Goal: Task Accomplishment & Management: Complete application form

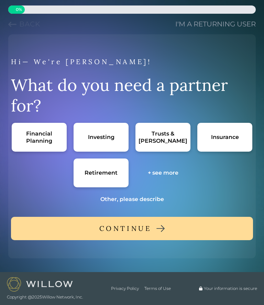
click at [161, 133] on div "Trusts & [PERSON_NAME]" at bounding box center [162, 137] width 55 height 29
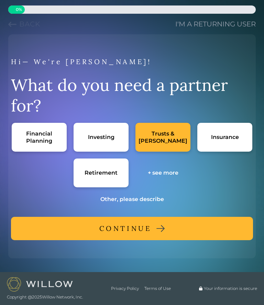
click at [159, 172] on div "+ see more" at bounding box center [163, 172] width 31 height 7
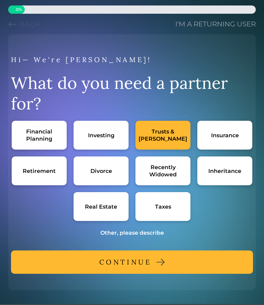
click at [103, 207] on div "Real Estate" at bounding box center [101, 206] width 32 height 7
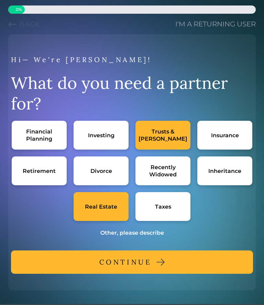
click at [44, 168] on div "Retirement" at bounding box center [39, 171] width 33 height 7
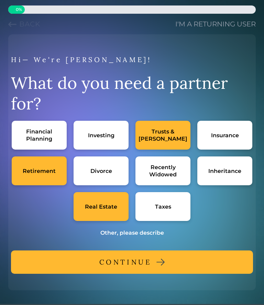
click at [167, 201] on div "Taxes" at bounding box center [162, 206] width 55 height 29
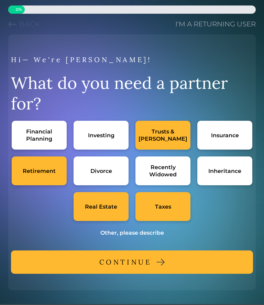
click at [44, 133] on div "Financial Planning" at bounding box center [39, 135] width 41 height 14
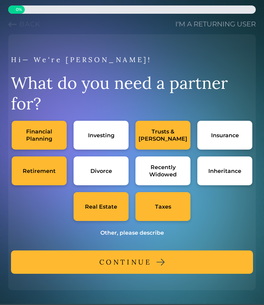
click at [228, 131] on div "Insurance" at bounding box center [224, 135] width 55 height 29
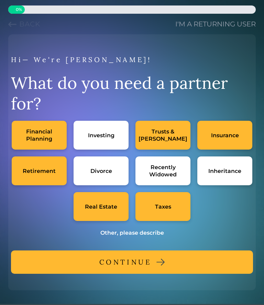
click at [102, 140] on div "Investing" at bounding box center [101, 135] width 55 height 29
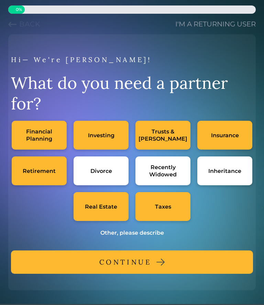
click at [131, 256] on div "CONTINUE" at bounding box center [125, 262] width 52 height 12
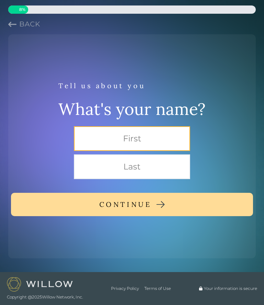
click at [122, 136] on input "text" at bounding box center [132, 138] width 116 height 25
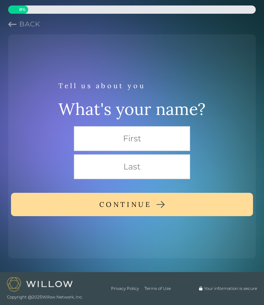
type input "[PERSON_NAME]"
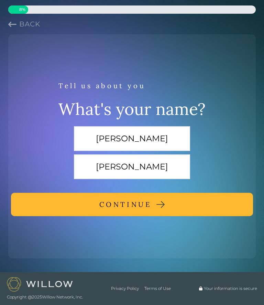
click at [142, 203] on div "CONTINUE" at bounding box center [125, 205] width 52 height 12
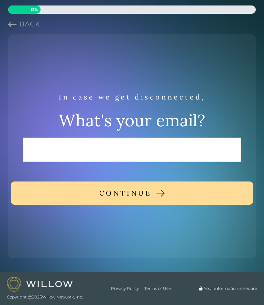
click at [78, 149] on input "email" at bounding box center [132, 150] width 219 height 25
type input "e"
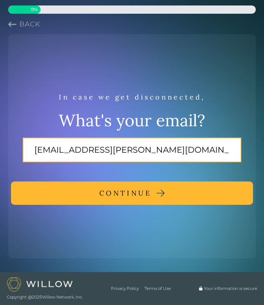
type input "[EMAIL_ADDRESS][PERSON_NAME][DOMAIN_NAME]"
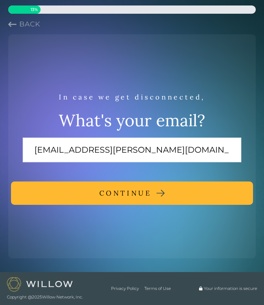
click at [133, 197] on div "CONTINUE" at bounding box center [125, 193] width 52 height 12
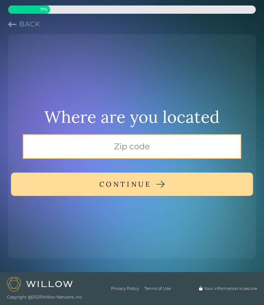
click at [127, 141] on input "text" at bounding box center [132, 146] width 219 height 25
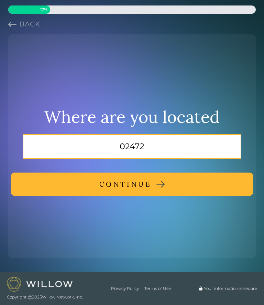
type input "02472"
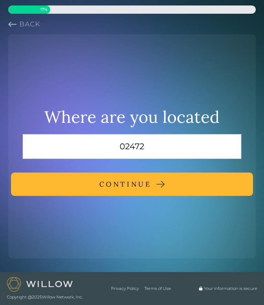
click at [142, 180] on div "CONTINUE" at bounding box center [125, 184] width 52 height 12
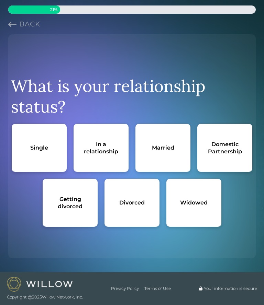
click at [175, 154] on div "Married" at bounding box center [162, 148] width 55 height 48
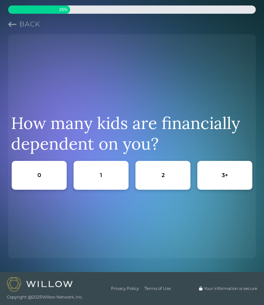
click at [46, 170] on div "0" at bounding box center [39, 175] width 55 height 29
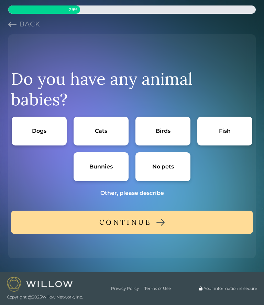
click at [105, 127] on div "Cats" at bounding box center [101, 130] width 12 height 7
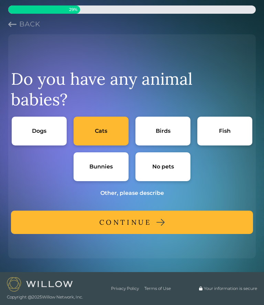
click at [151, 216] on div "CONTINUE" at bounding box center [125, 222] width 52 height 12
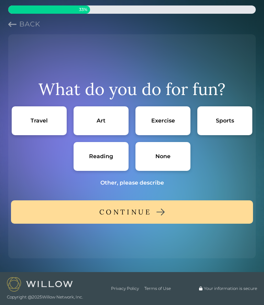
click at [46, 117] on div "Travel" at bounding box center [39, 120] width 17 height 7
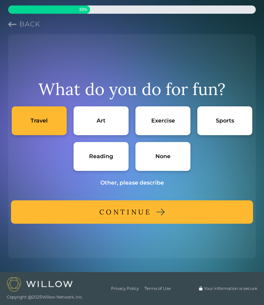
click at [110, 117] on div "Art" at bounding box center [101, 121] width 55 height 29
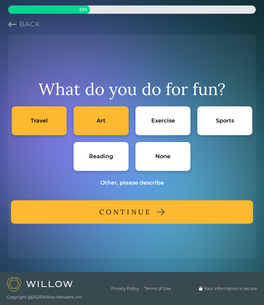
click at [104, 155] on div "Reading" at bounding box center [101, 156] width 24 height 7
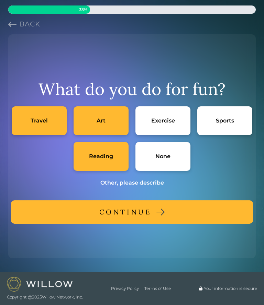
click at [152, 208] on button "CONTINUE" at bounding box center [132, 212] width 242 height 23
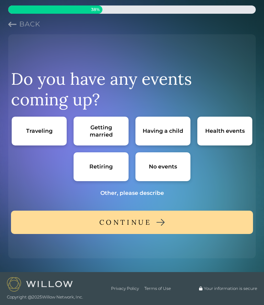
click at [42, 138] on div "Traveling" at bounding box center [39, 131] width 55 height 29
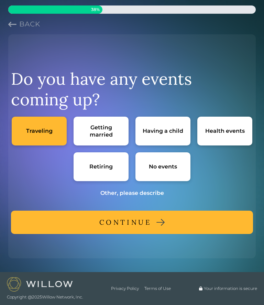
click at [147, 221] on div "CONTINUE" at bounding box center [125, 222] width 52 height 12
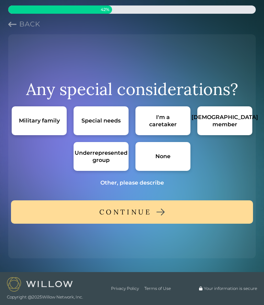
click at [168, 154] on div "None" at bounding box center [162, 156] width 15 height 7
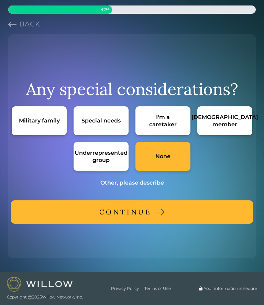
click at [151, 215] on div "CONTINUE" at bounding box center [125, 212] width 52 height 12
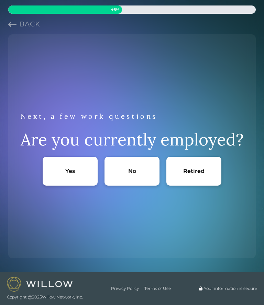
click at [200, 167] on div "Retired" at bounding box center [193, 171] width 55 height 29
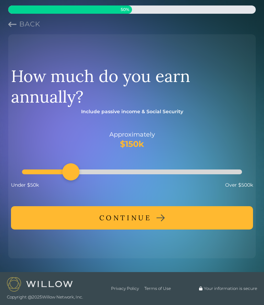
click at [140, 217] on div "CONTINUE" at bounding box center [125, 218] width 52 height 12
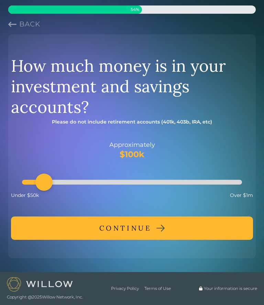
click at [53, 180] on div "Accessibility label" at bounding box center [43, 182] width 17 height 17
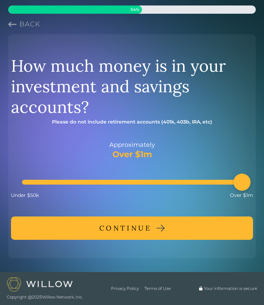
click at [142, 227] on div "CONTINUE" at bounding box center [125, 228] width 52 height 12
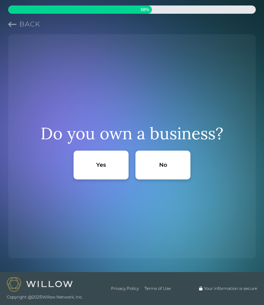
click at [174, 163] on div "No" at bounding box center [162, 165] width 55 height 29
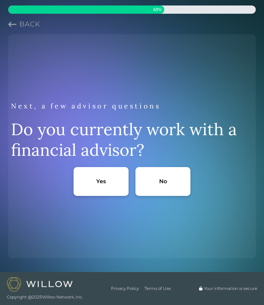
click at [164, 181] on div "No" at bounding box center [163, 181] width 8 height 7
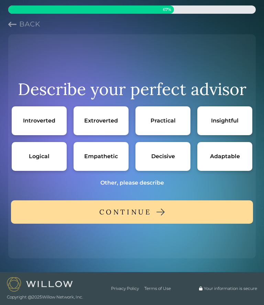
click at [46, 147] on div "Logical" at bounding box center [39, 156] width 55 height 29
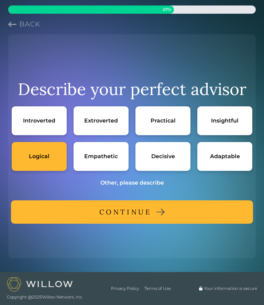
click at [224, 156] on div "Adaptable" at bounding box center [225, 156] width 30 height 7
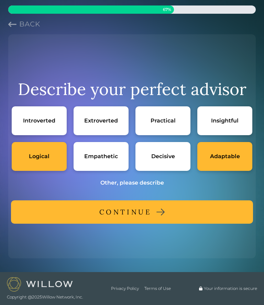
click at [132, 183] on div "Other, please describe" at bounding box center [132, 182] width 64 height 7
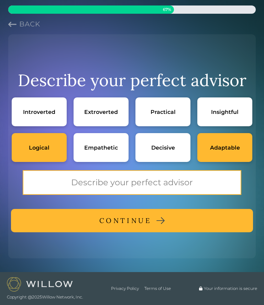
click at [42, 178] on input "text" at bounding box center [132, 182] width 219 height 25
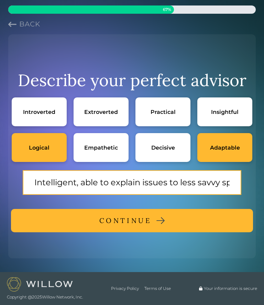
click at [154, 182] on input "Intelligent, able to explain issues to less savvy spouse" at bounding box center [132, 182] width 219 height 25
click at [232, 181] on input "Intelligent, able to explain issues to spouse who is math phobic and not very s…" at bounding box center [132, 182] width 219 height 25
click at [232, 182] on input "Intelligent, able to explain issues to spouse who is math phobic and not very s…" at bounding box center [132, 182] width 219 height 25
click at [176, 182] on input "Intelligent, able to explain issues to spouse who is math phobic and not very s…" at bounding box center [132, 182] width 219 height 25
click at [235, 181] on input "Intelligent, able to explain issues to spouse who is math phobic and not very s…" at bounding box center [132, 182] width 219 height 25
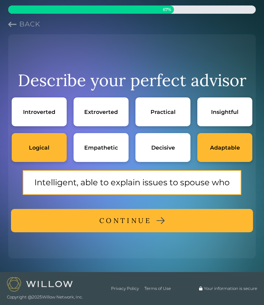
click at [225, 183] on input "Intelligent, able to explain issues to spouse who is math phobic and not very s…" at bounding box center [132, 182] width 219 height 25
click at [238, 177] on input "Intelligent, able to explain issues to spouse who is math phobic and not very s…" at bounding box center [132, 182] width 219 height 25
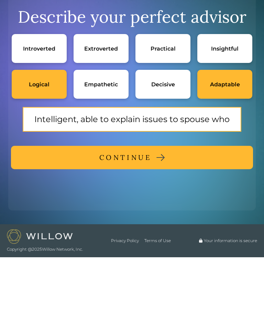
type input "Intelligent, able to explain issues to spouse who is math phobic and not very s…"
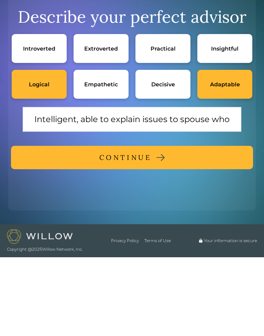
click at [142, 230] on div "CONTINUE" at bounding box center [125, 236] width 52 height 12
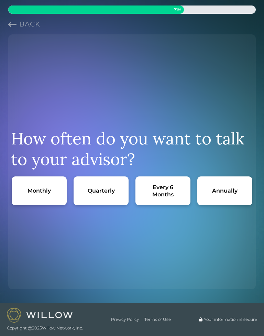
click at [164, 190] on div "Every 6 Months" at bounding box center [162, 191] width 41 height 14
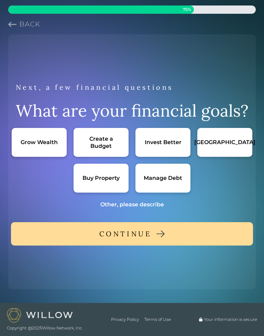
click at [35, 145] on div "Grow Wealth" at bounding box center [39, 141] width 37 height 7
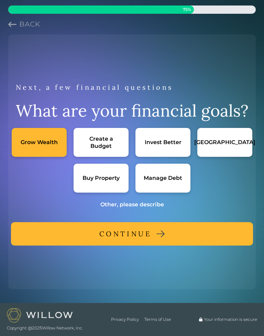
click at [149, 234] on div "CONTINUE" at bounding box center [125, 233] width 52 height 12
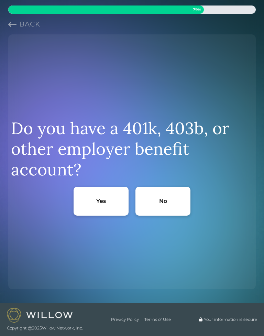
click at [9, 23] on icon "Previous question" at bounding box center [12, 24] width 8 height 8
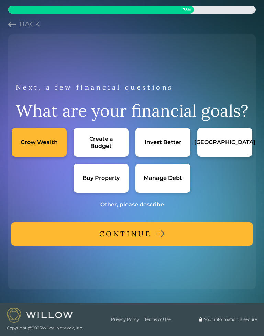
click at [134, 205] on div "Other, please describe" at bounding box center [132, 204] width 64 height 7
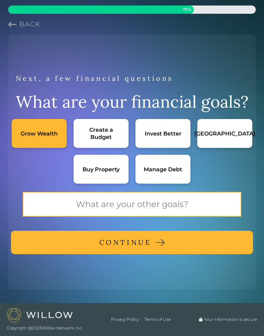
click at [40, 207] on input "text" at bounding box center [132, 204] width 219 height 25
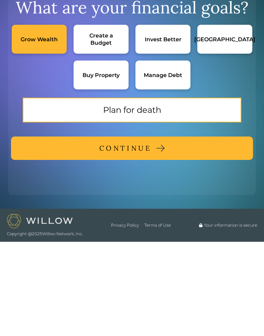
type input "Plan for death"
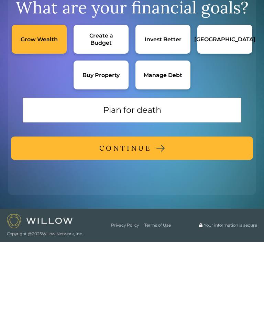
click at [126, 236] on div "CONTINUE" at bounding box center [125, 242] width 52 height 12
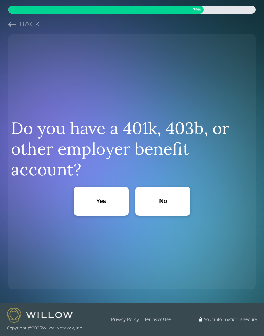
click at [164, 199] on div "No" at bounding box center [163, 200] width 8 height 7
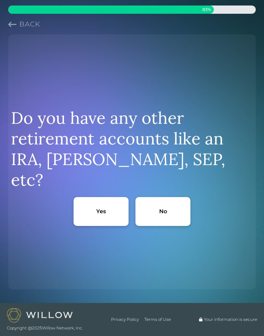
click at [100, 197] on div "Yes" at bounding box center [101, 211] width 55 height 29
